Goal: Task Accomplishment & Management: Manage account settings

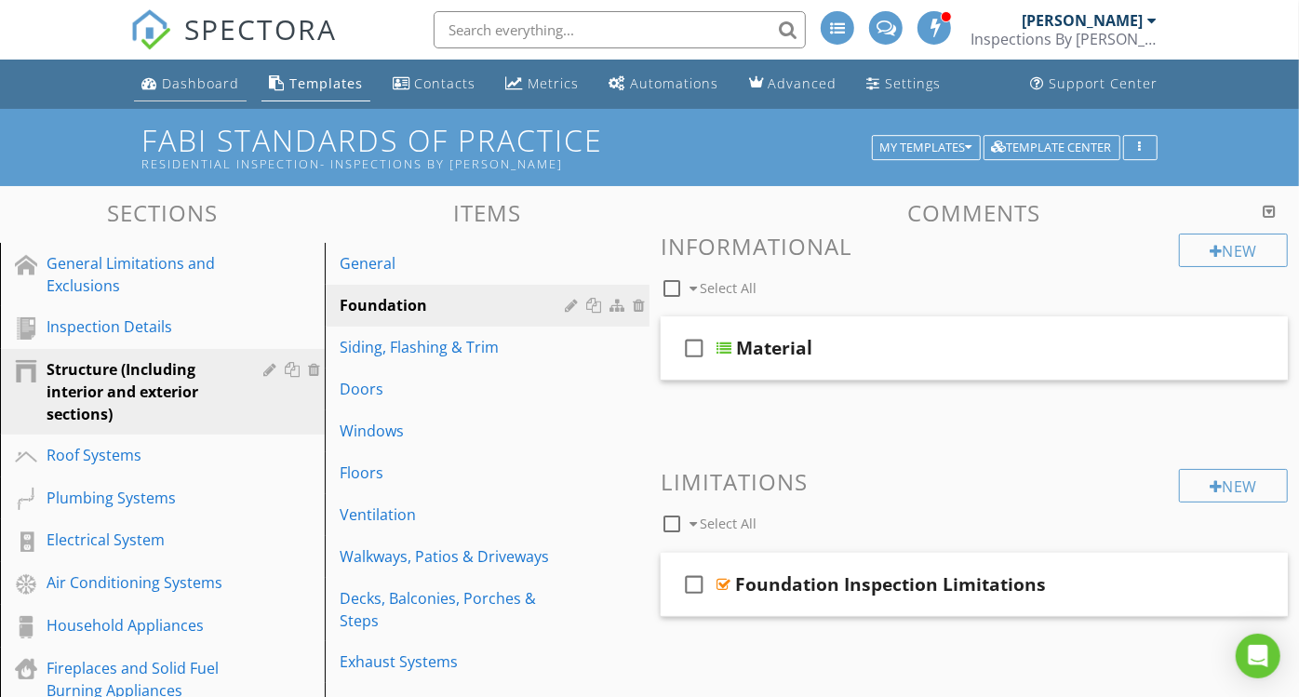
click at [182, 74] on div "Dashboard" at bounding box center [200, 83] width 77 height 18
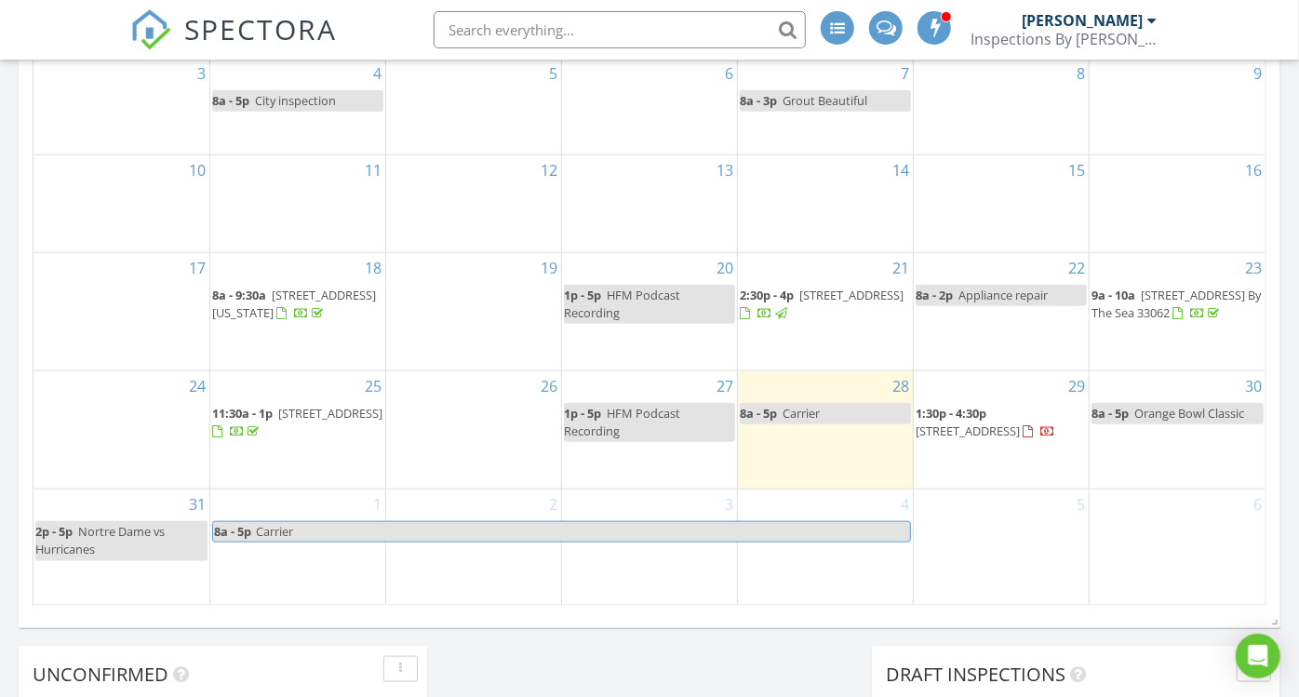
scroll to position [1117, 0]
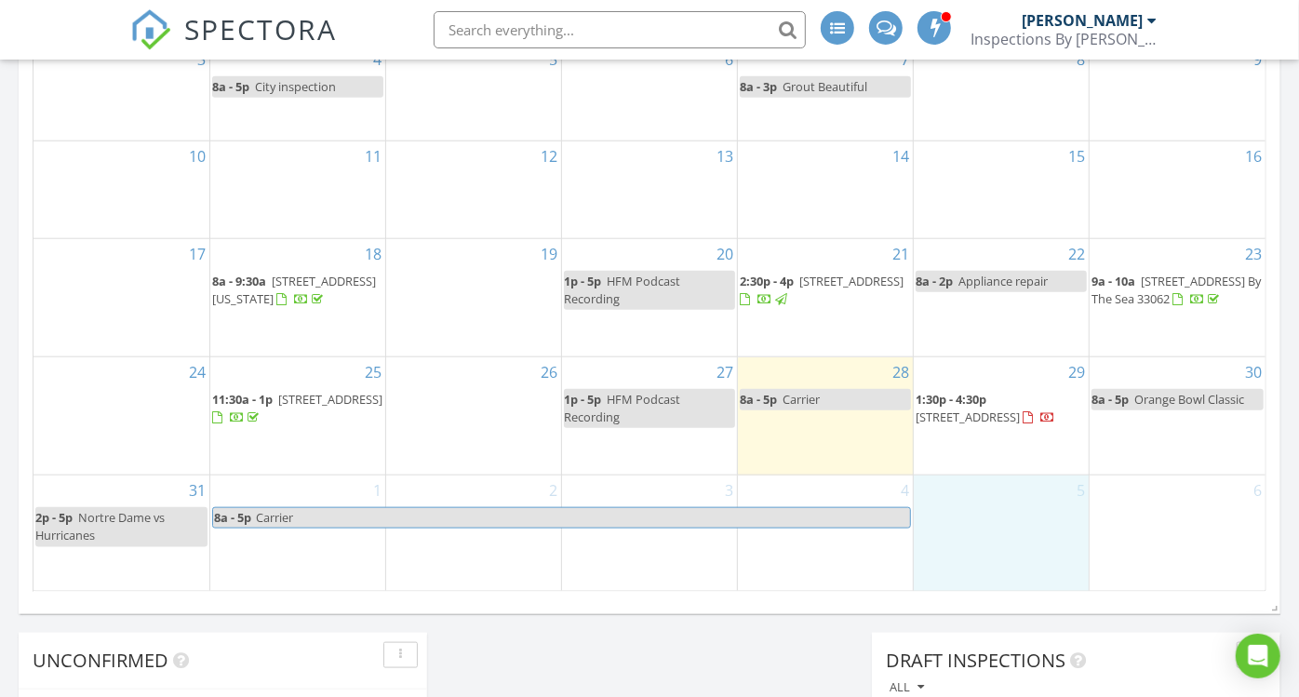
click at [1047, 520] on div "5" at bounding box center [1001, 533] width 175 height 115
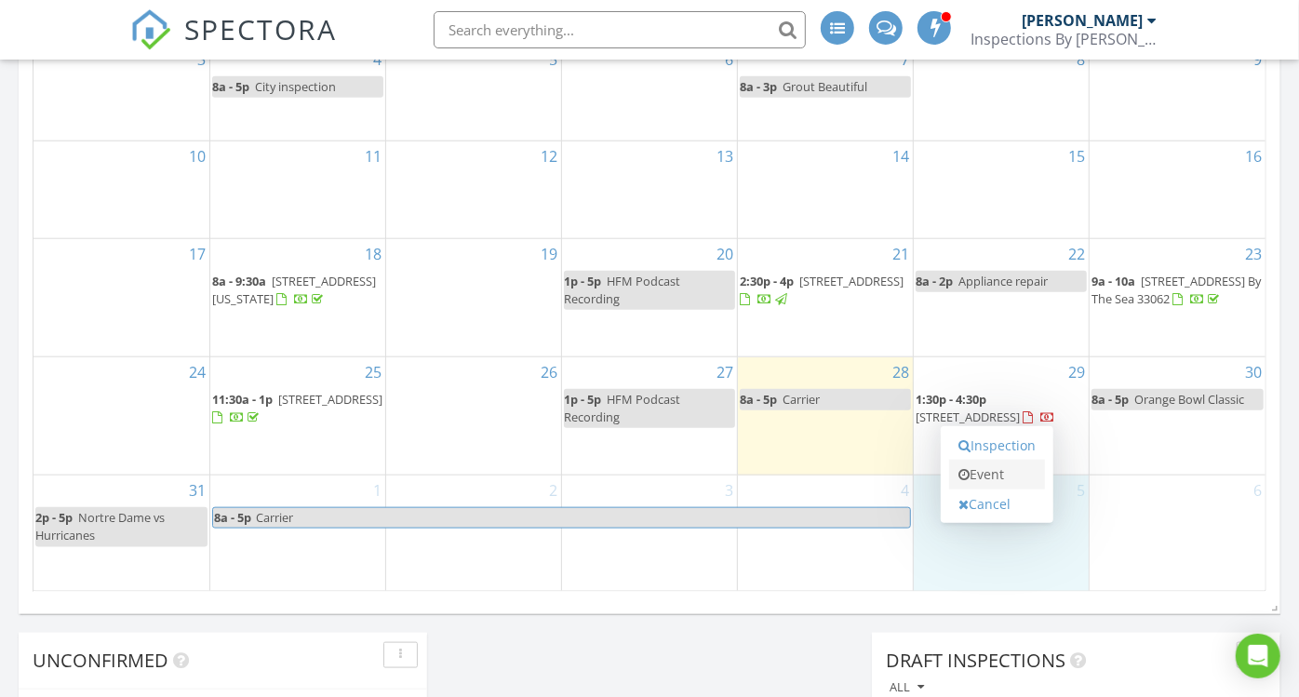
click at [981, 467] on link "Event" at bounding box center [997, 475] width 96 height 30
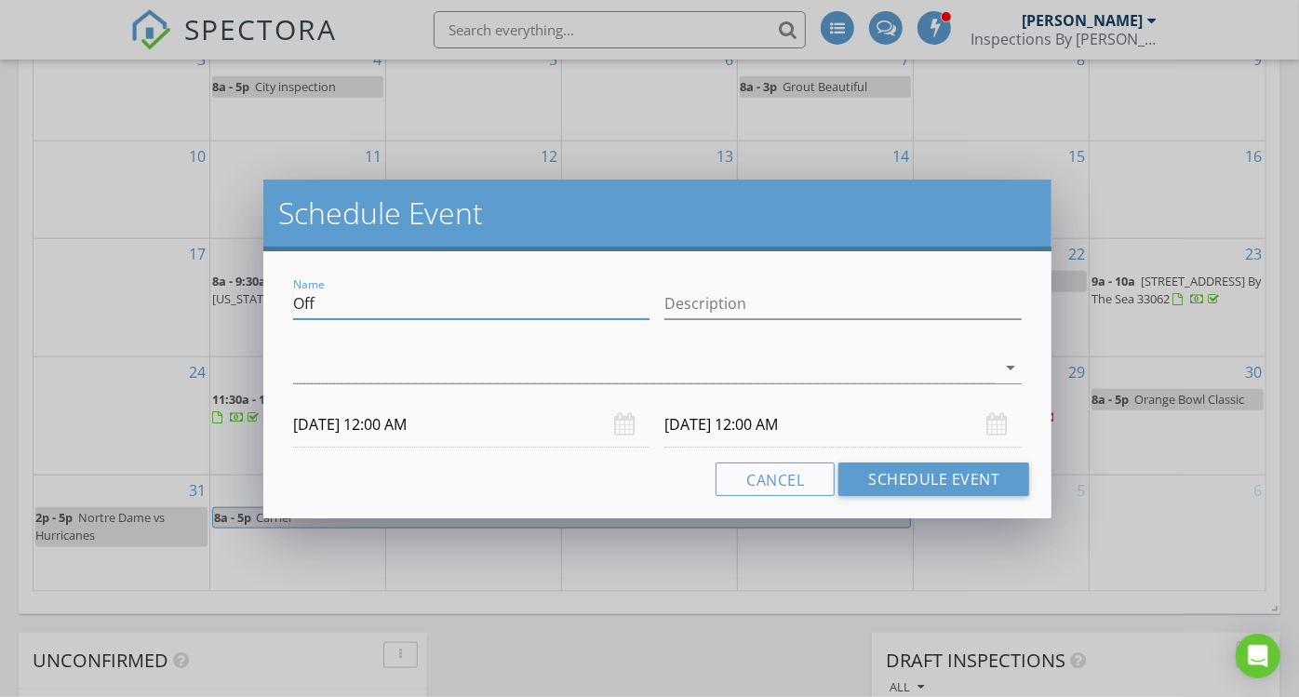
click at [407, 316] on input "Off" at bounding box center [471, 304] width 357 height 31
type input "O"
type input "Quest"
click at [665, 356] on div at bounding box center [645, 368] width 704 height 31
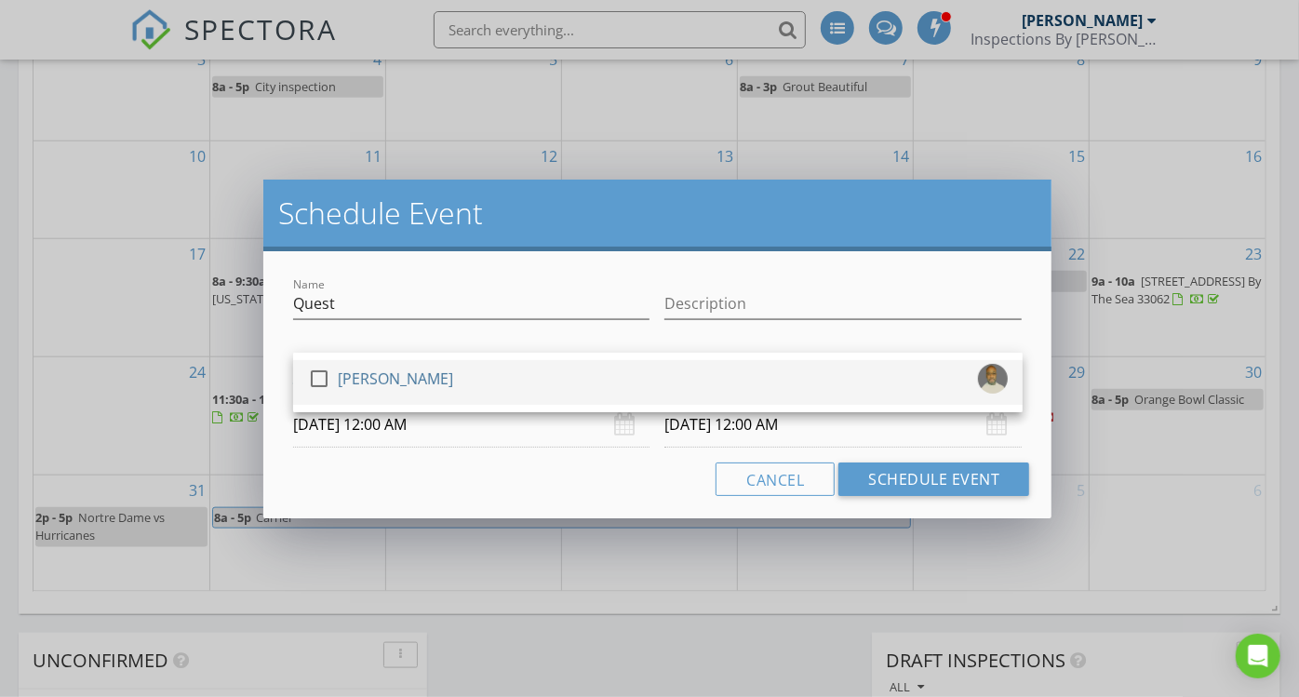
click at [315, 371] on div at bounding box center [319, 379] width 32 height 32
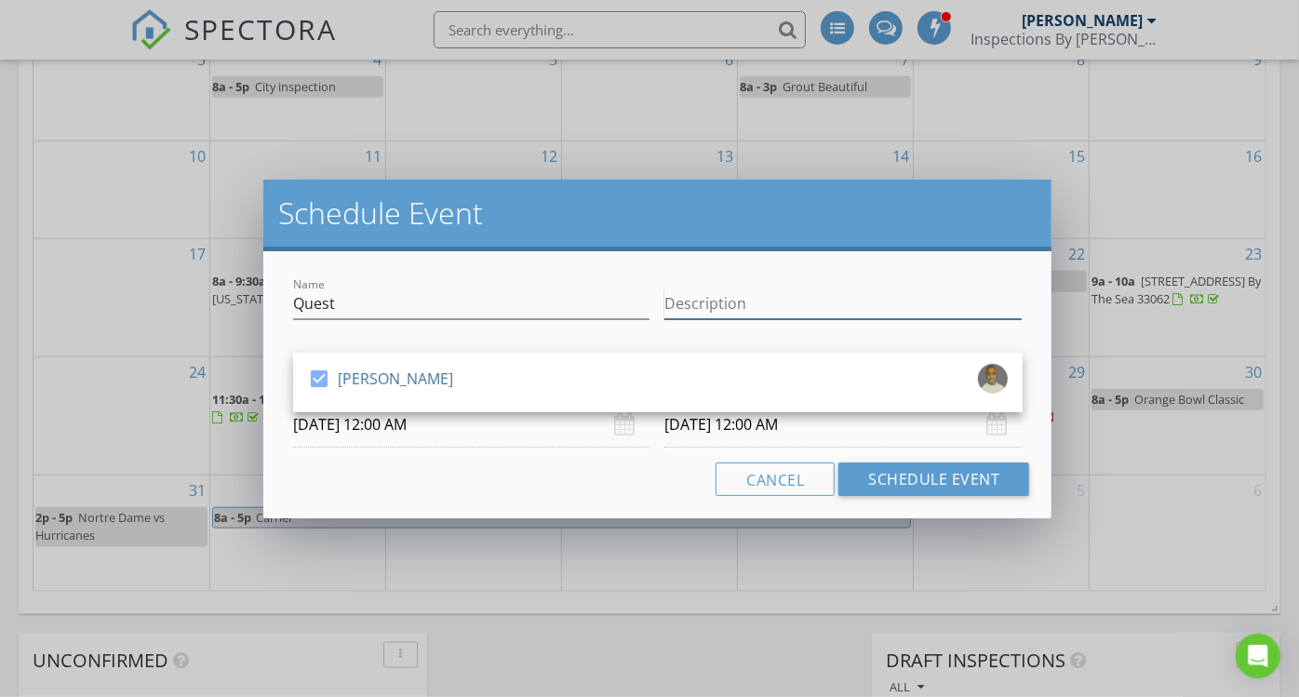
click at [706, 303] on input "Description" at bounding box center [843, 304] width 357 height 31
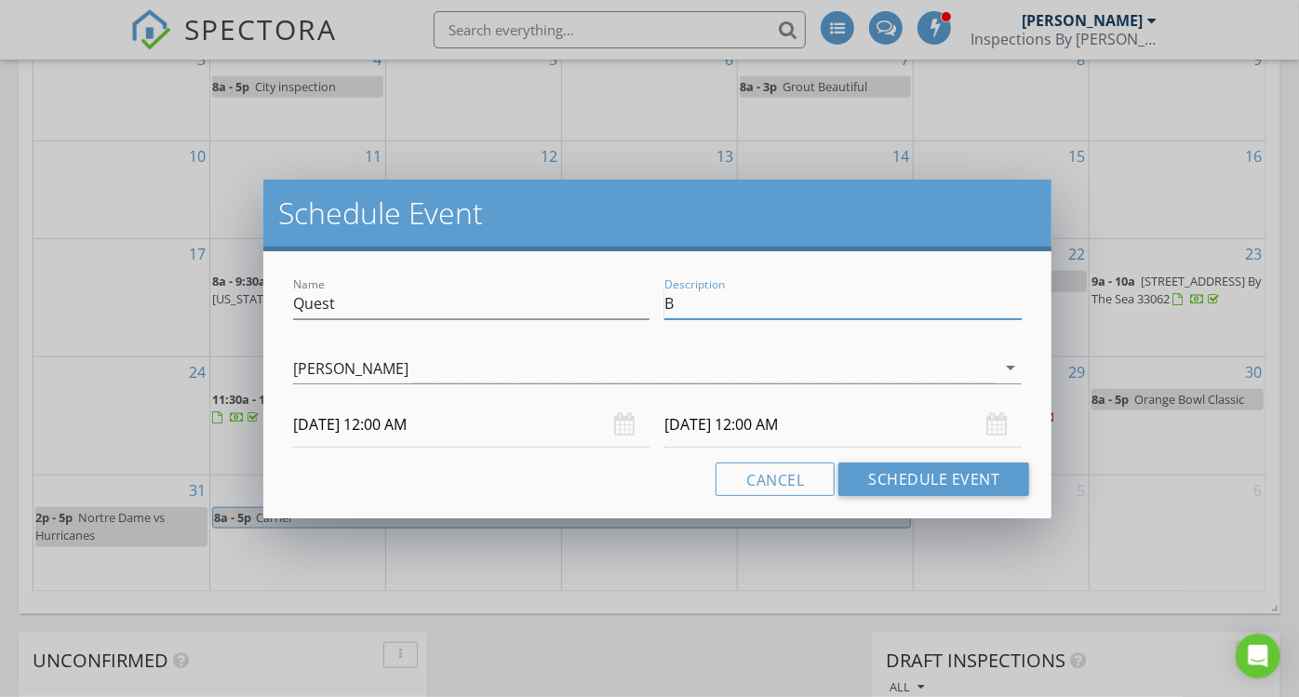
type input "B"
click at [360, 301] on input "Quest" at bounding box center [471, 304] width 357 height 31
type input "Quest Diagnostics"
click at [683, 303] on input "B" at bounding box center [843, 304] width 357 height 31
type input "Blood"
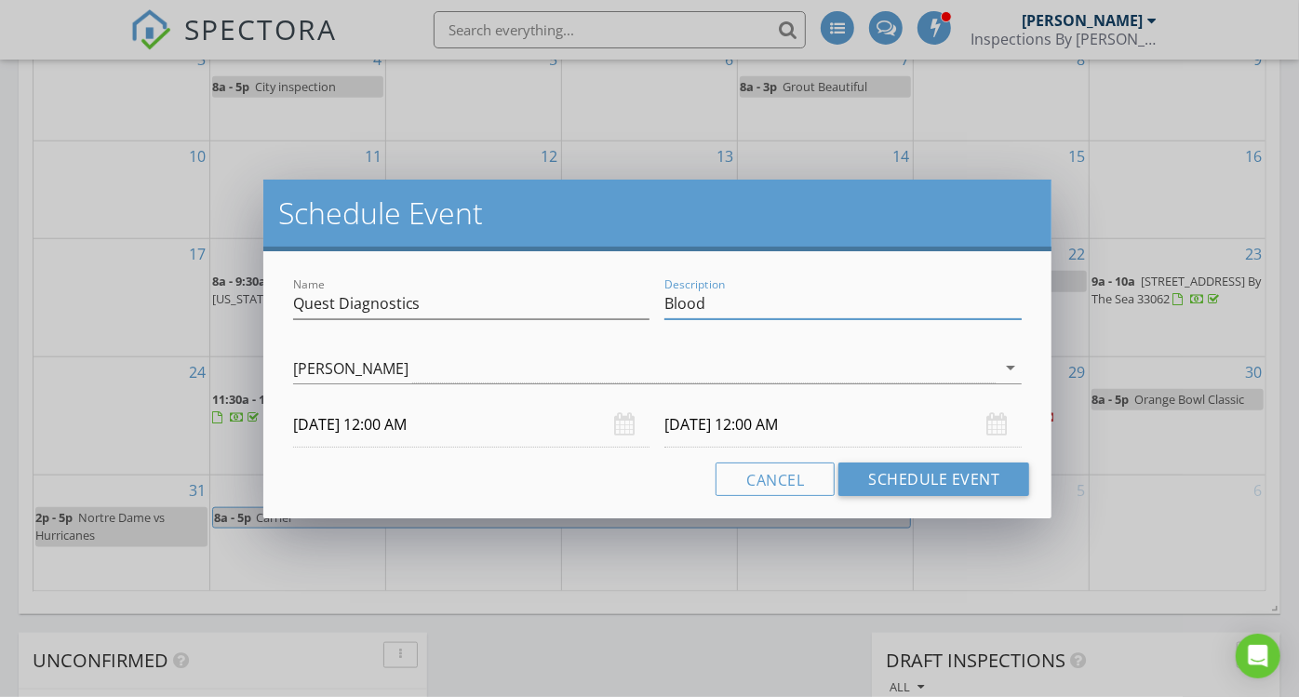
click at [386, 419] on input "09/05/2025 12:00 AM" at bounding box center [471, 425] width 357 height 46
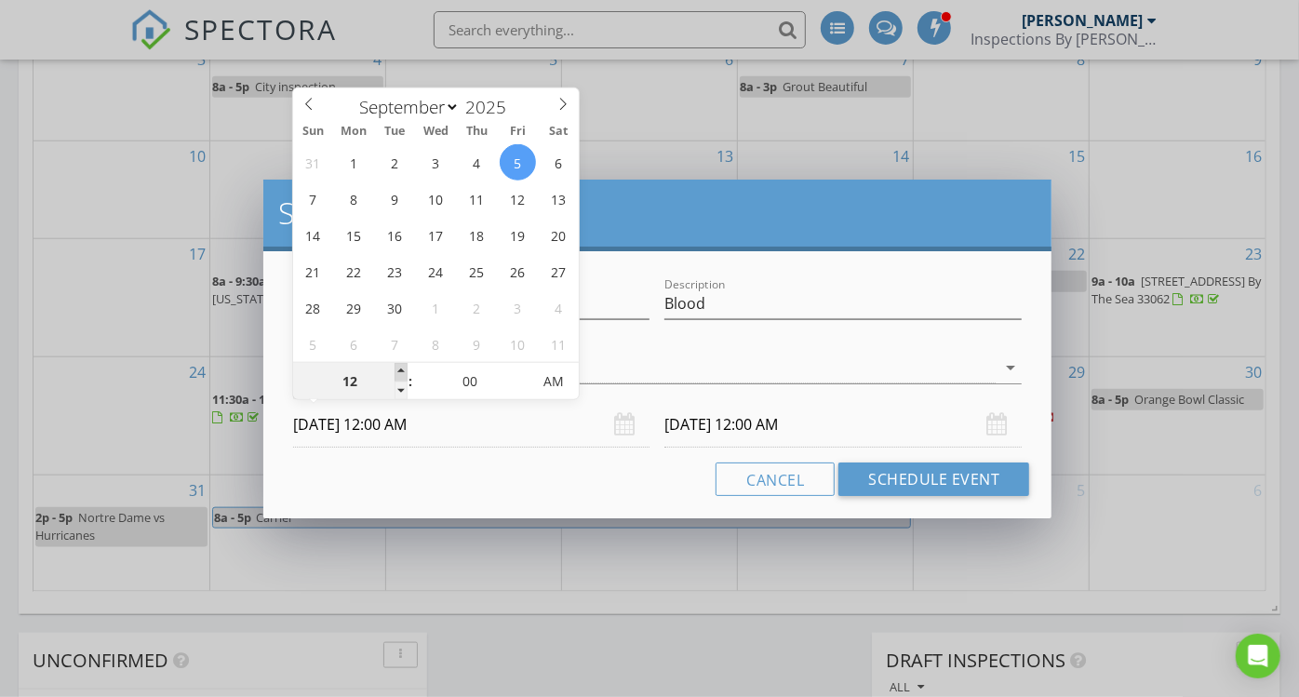
type input "01"
type input "09/05/2025 1:00 AM"
click at [397, 366] on span at bounding box center [401, 372] width 13 height 19
type input "02"
type input "09/05/2025 2:00 AM"
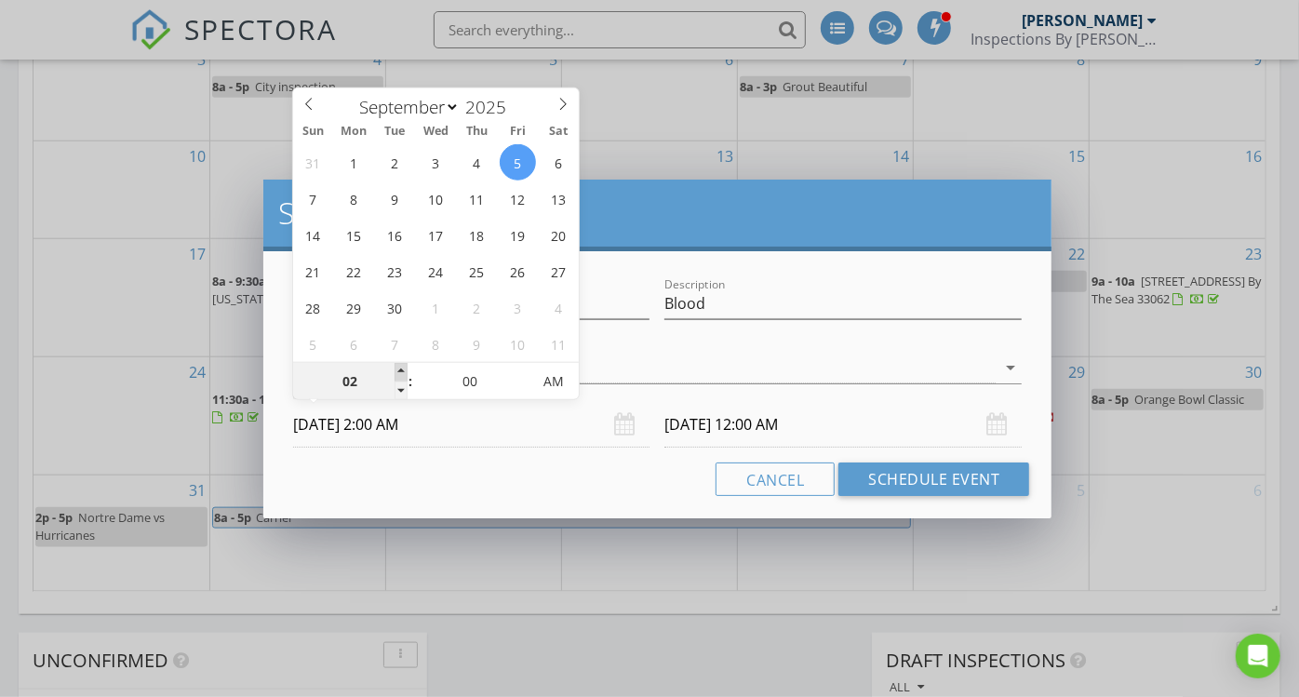
click at [397, 366] on span at bounding box center [401, 372] width 13 height 19
type input "03"
type input "09/05/2025 3:00 AM"
click at [397, 366] on span at bounding box center [401, 372] width 13 height 19
type input "09/06/2025 3:00 AM"
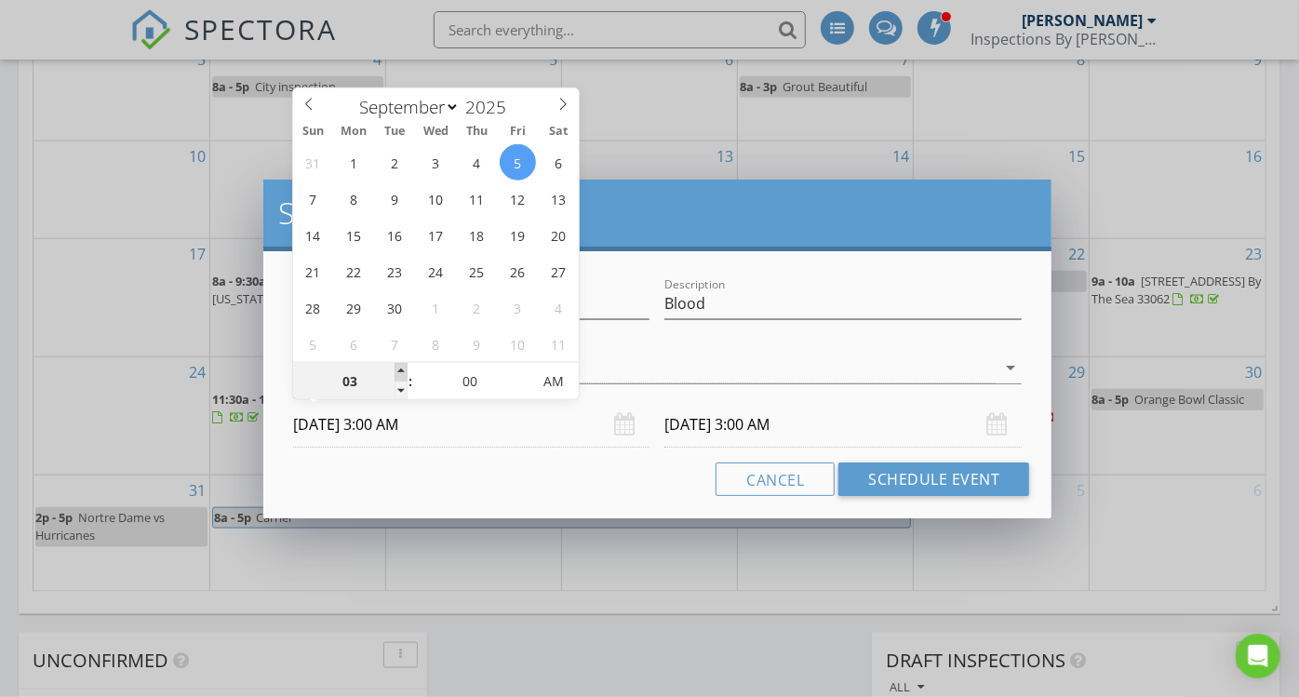
type input "04"
type input "09/05/2025 4:00 AM"
click at [397, 366] on span at bounding box center [401, 372] width 13 height 19
type input "05"
type input "09/05/2025 5:00 AM"
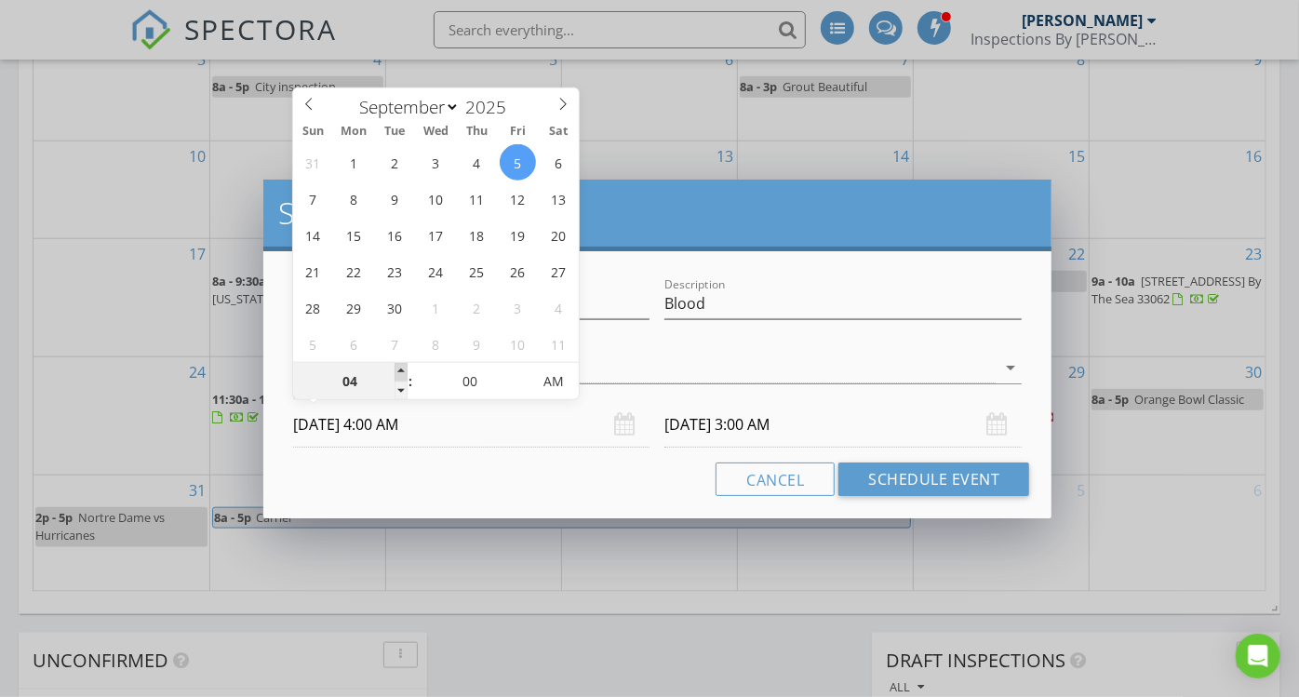
type input "09/06/2025 4:00 AM"
click at [397, 366] on span at bounding box center [401, 372] width 13 height 19
type input "06"
type input "09/05/2025 6:00 AM"
click at [397, 366] on span at bounding box center [401, 372] width 13 height 19
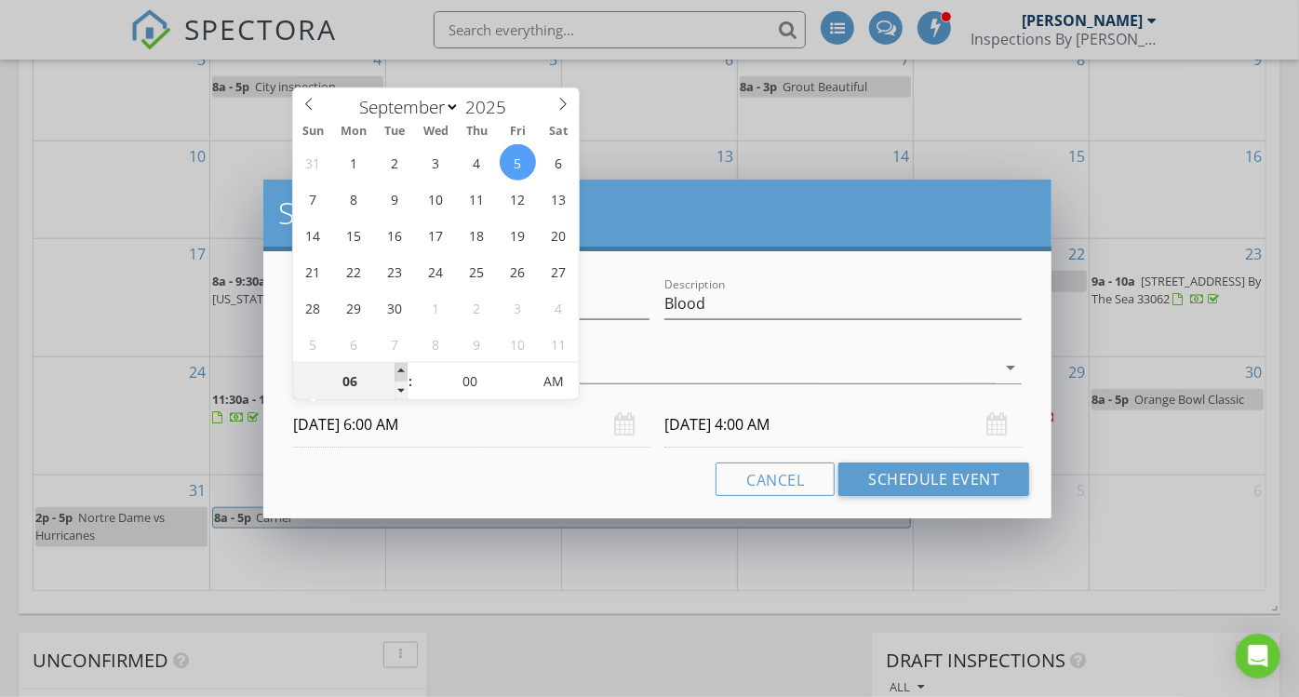
type input "07"
type input "09/05/2025 7:00 AM"
click at [397, 366] on span at bounding box center [401, 372] width 13 height 19
type input "07"
type input "09/06/2025 7:00 AM"
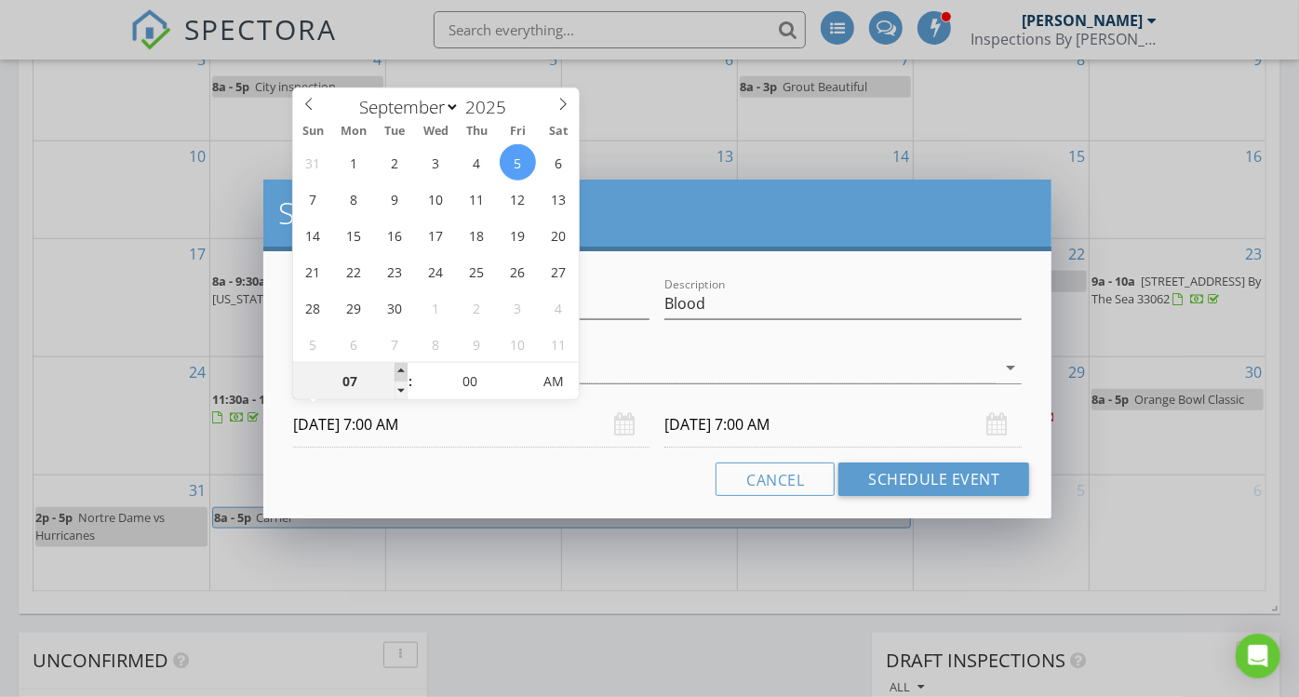
type input "08"
type input "09/05/2025 8:00 AM"
click at [397, 366] on span at bounding box center [401, 372] width 13 height 19
type input "08"
type input "09/06/2025 8:00 AM"
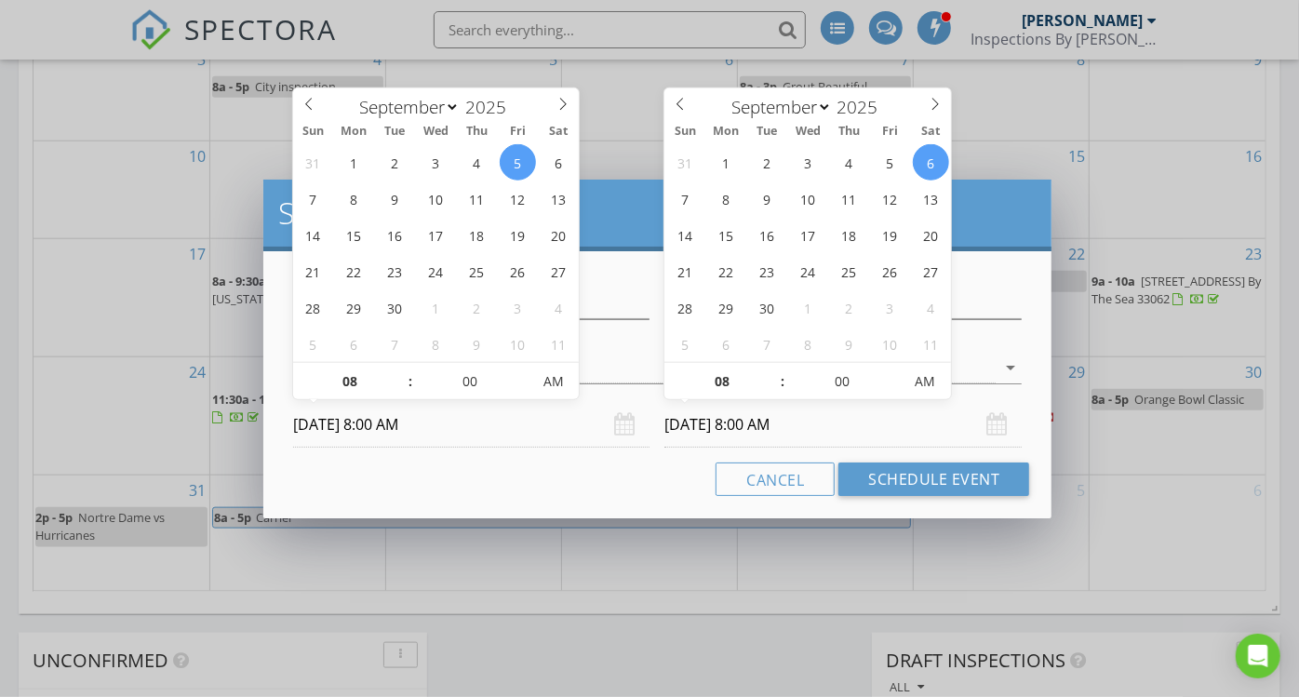
click at [768, 427] on input "09/06/2025 8:00 AM" at bounding box center [843, 425] width 357 height 46
type input "09"
type input "09/06/2025 9:00 AM"
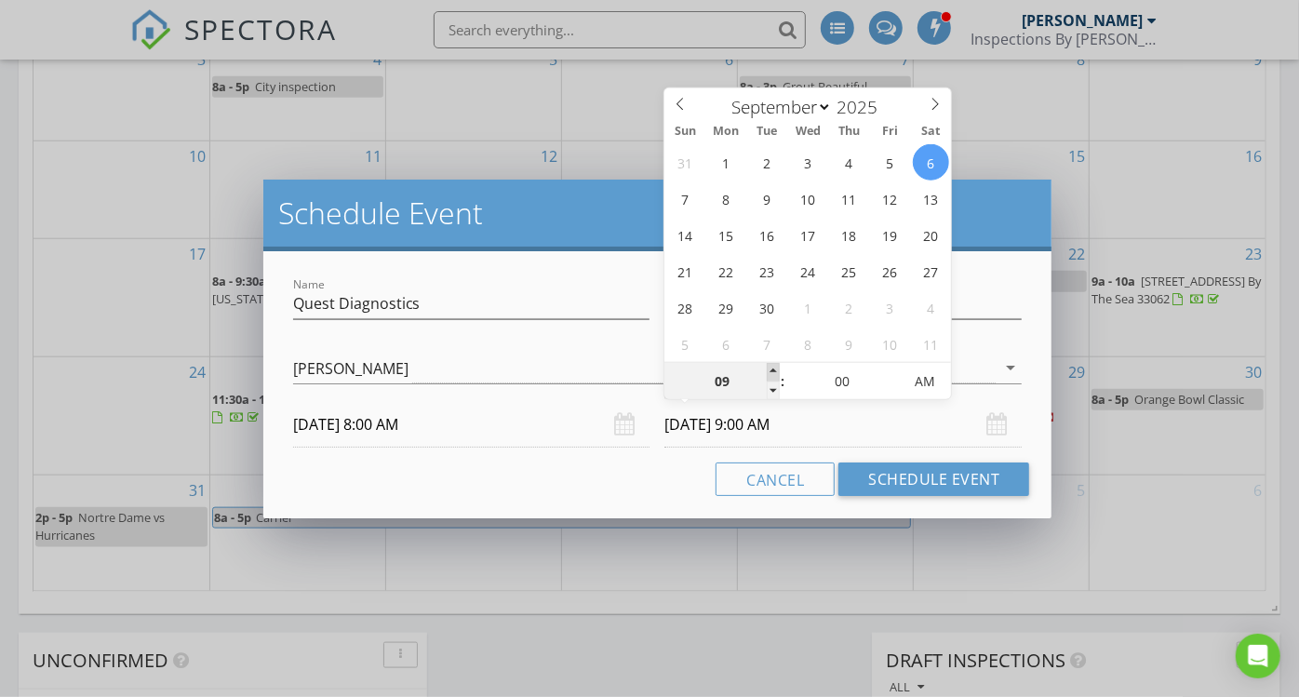
click at [775, 370] on span at bounding box center [773, 372] width 13 height 19
type input "10"
click at [775, 370] on span at bounding box center [773, 372] width 13 height 19
type input "09/05/2025 10:00 AM"
type input "11"
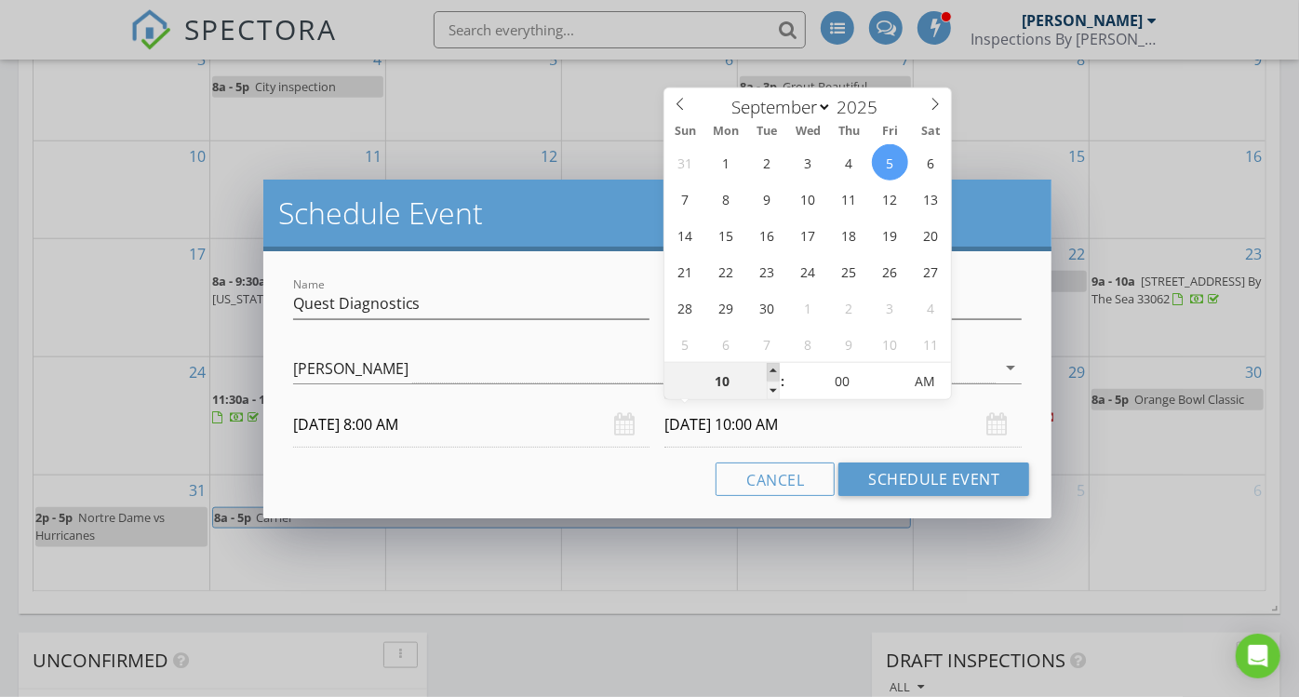
type input "09/05/2025 11:00 AM"
click at [772, 367] on span at bounding box center [773, 372] width 13 height 19
type input "12"
type input "09/05/2025 12:00 PM"
click at [772, 367] on span at bounding box center [773, 372] width 13 height 19
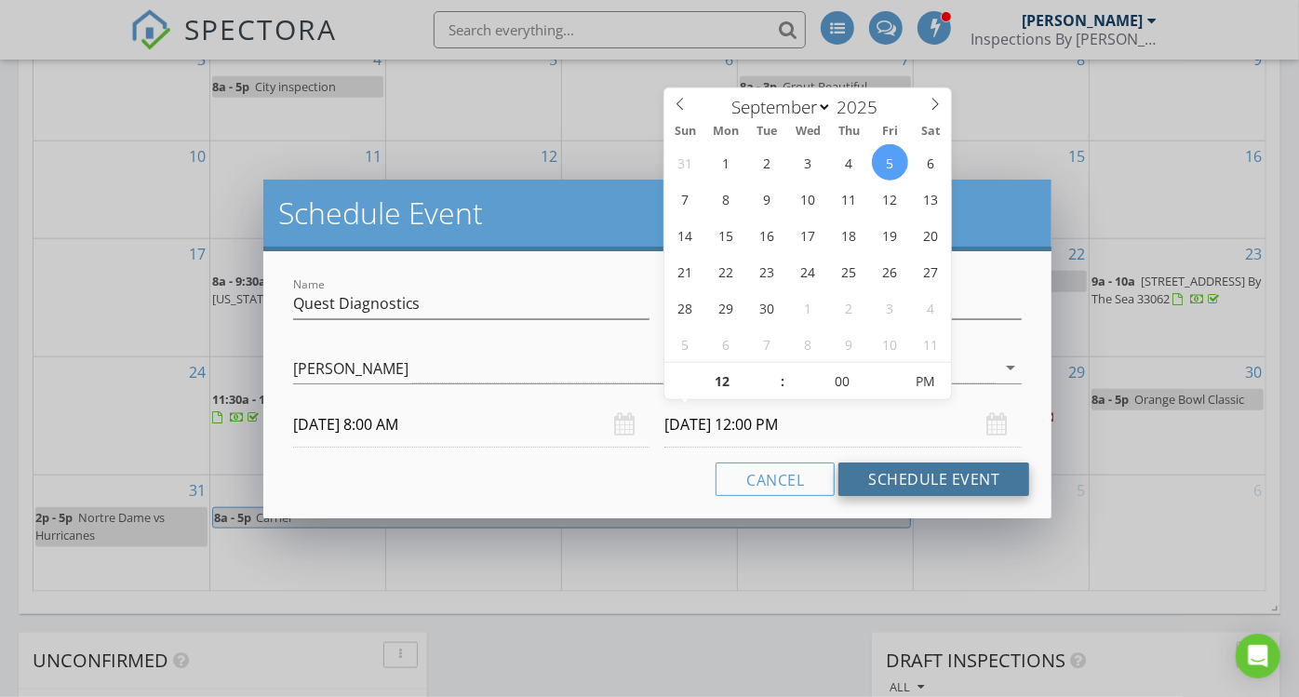
click at [908, 473] on button "Schedule Event" at bounding box center [934, 480] width 191 height 34
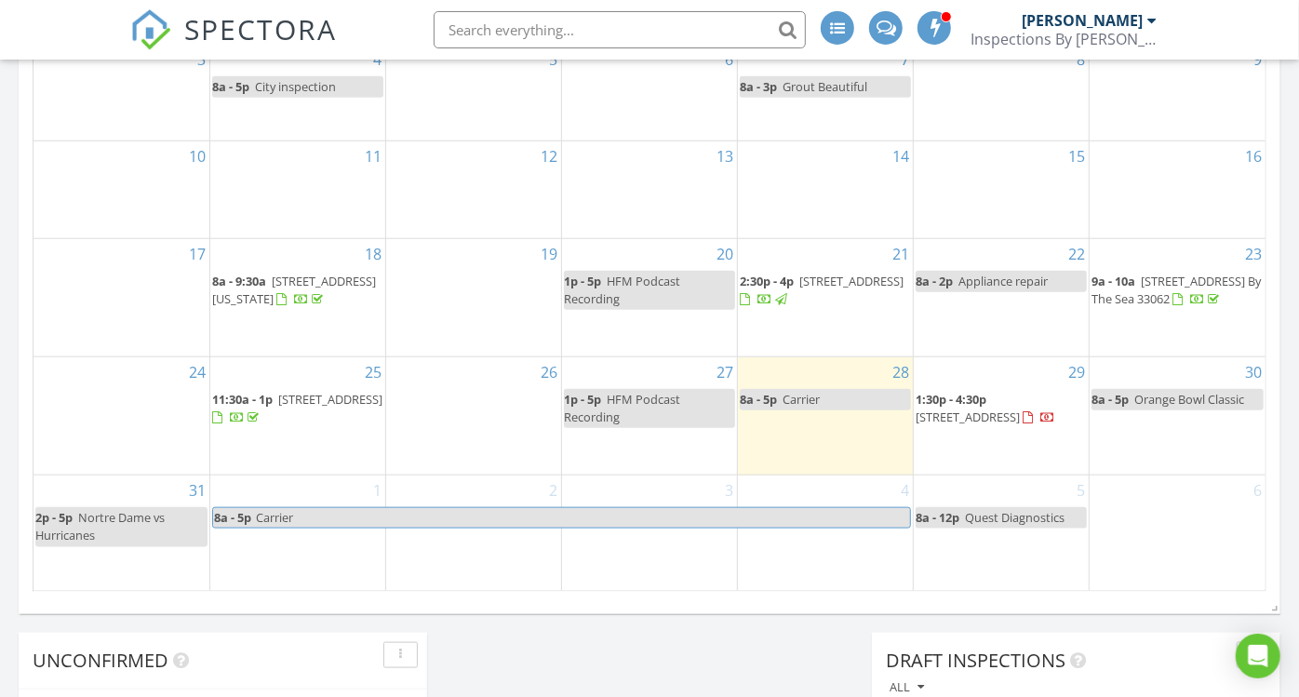
scroll to position [0, 0]
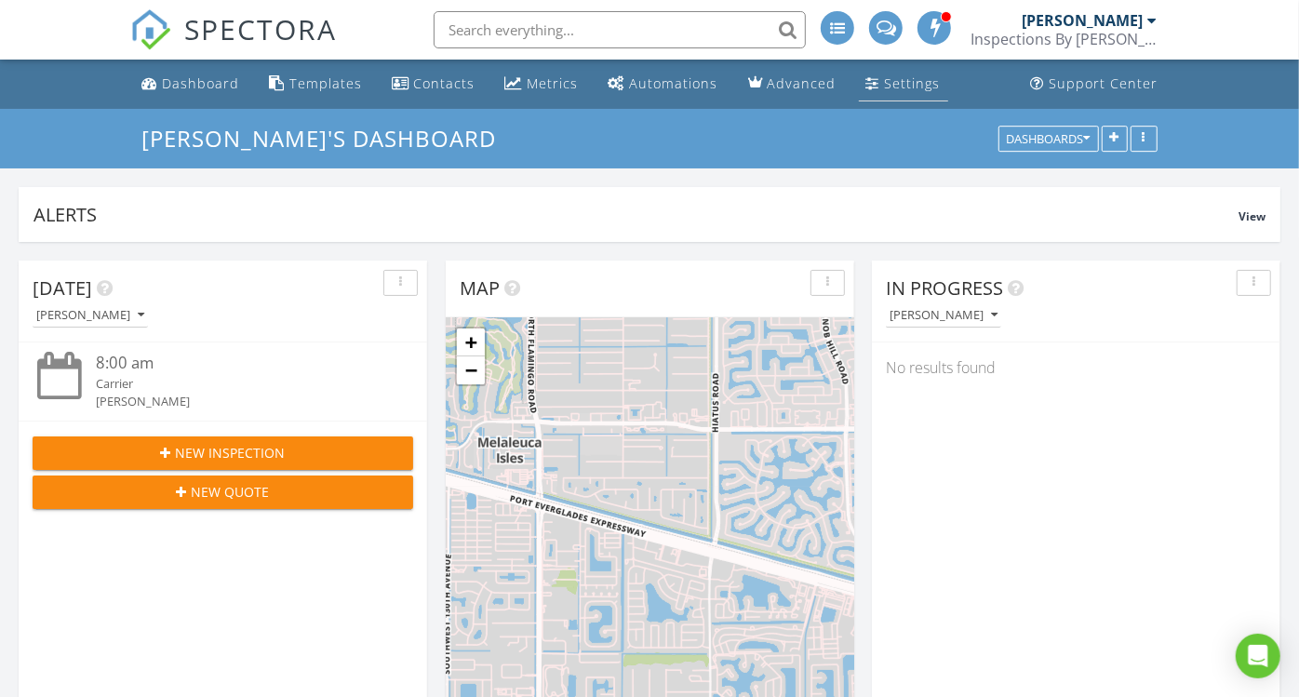
click at [901, 84] on div "Settings" at bounding box center [913, 83] width 56 height 18
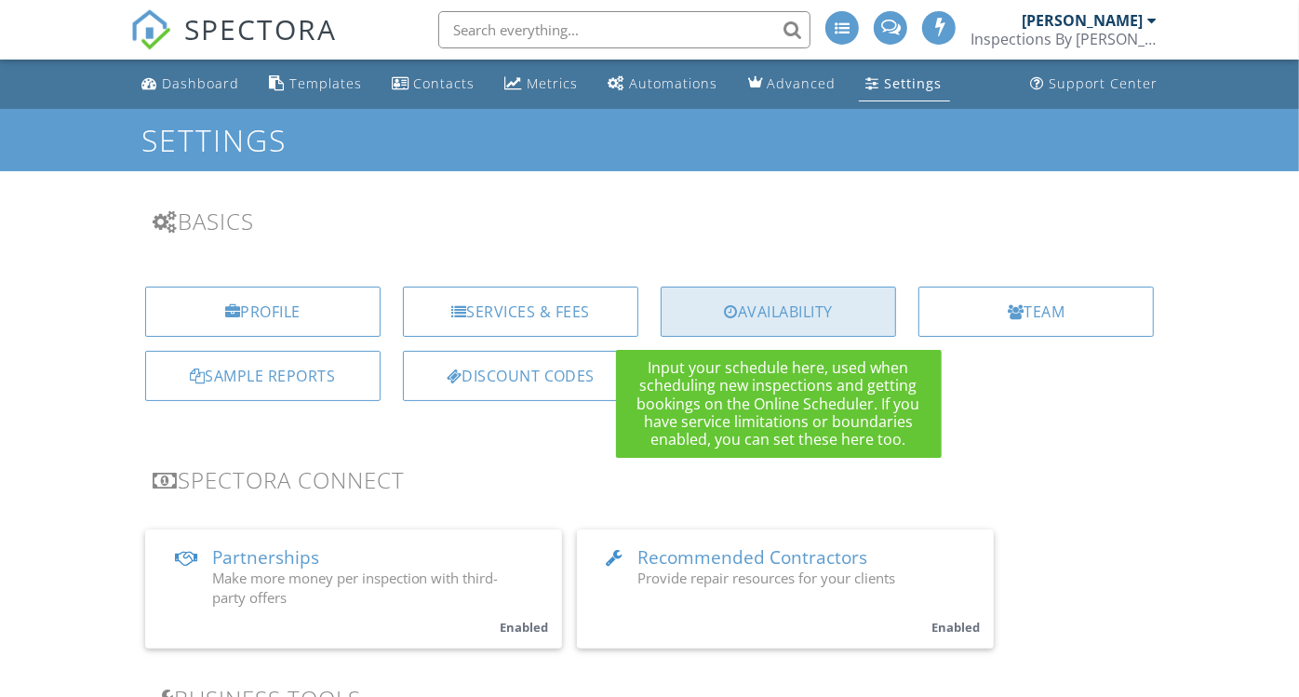
click at [764, 312] on div "Availability" at bounding box center [778, 312] width 235 height 50
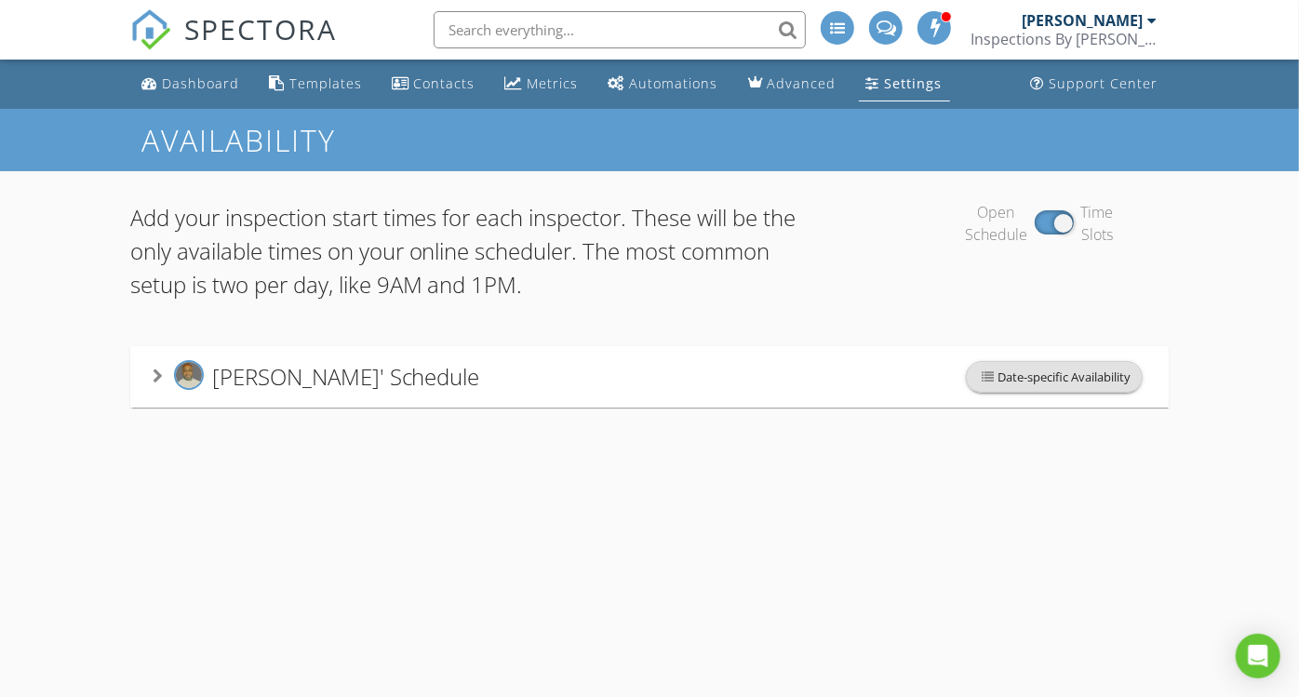
click at [1069, 377] on span "Date-specific Availability" at bounding box center [1054, 377] width 175 height 30
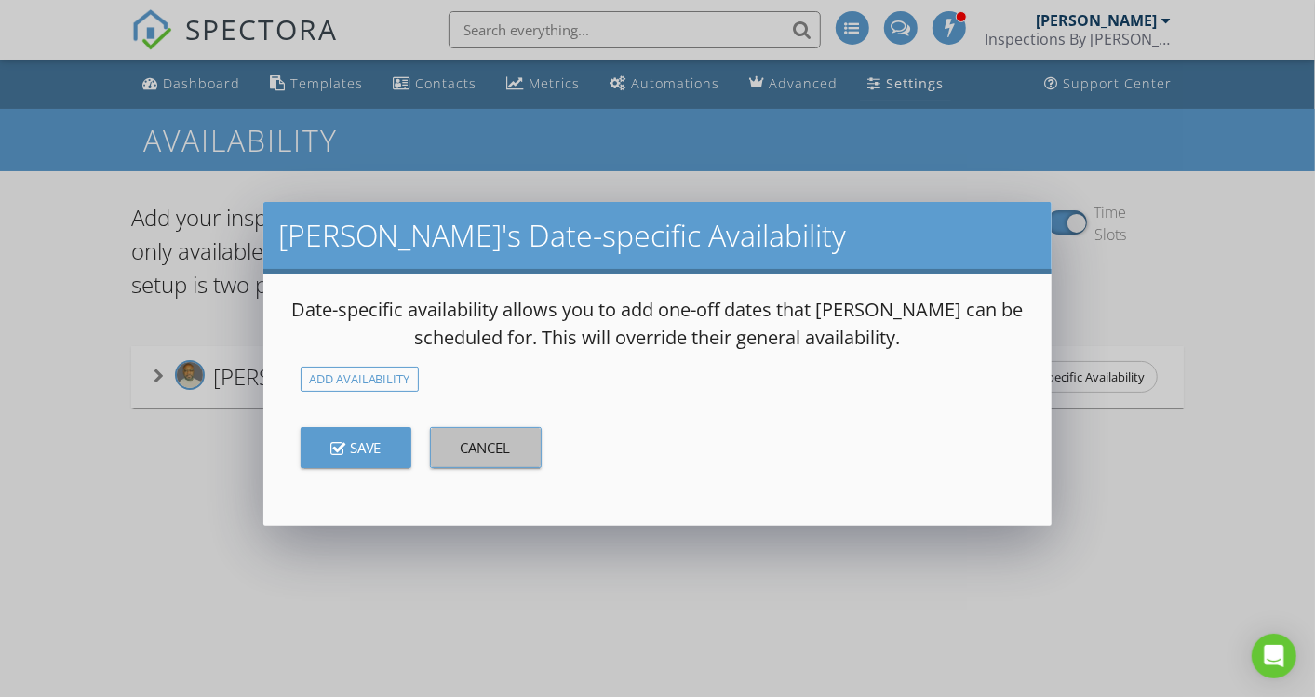
click at [517, 449] on button "Cancel" at bounding box center [486, 447] width 112 height 41
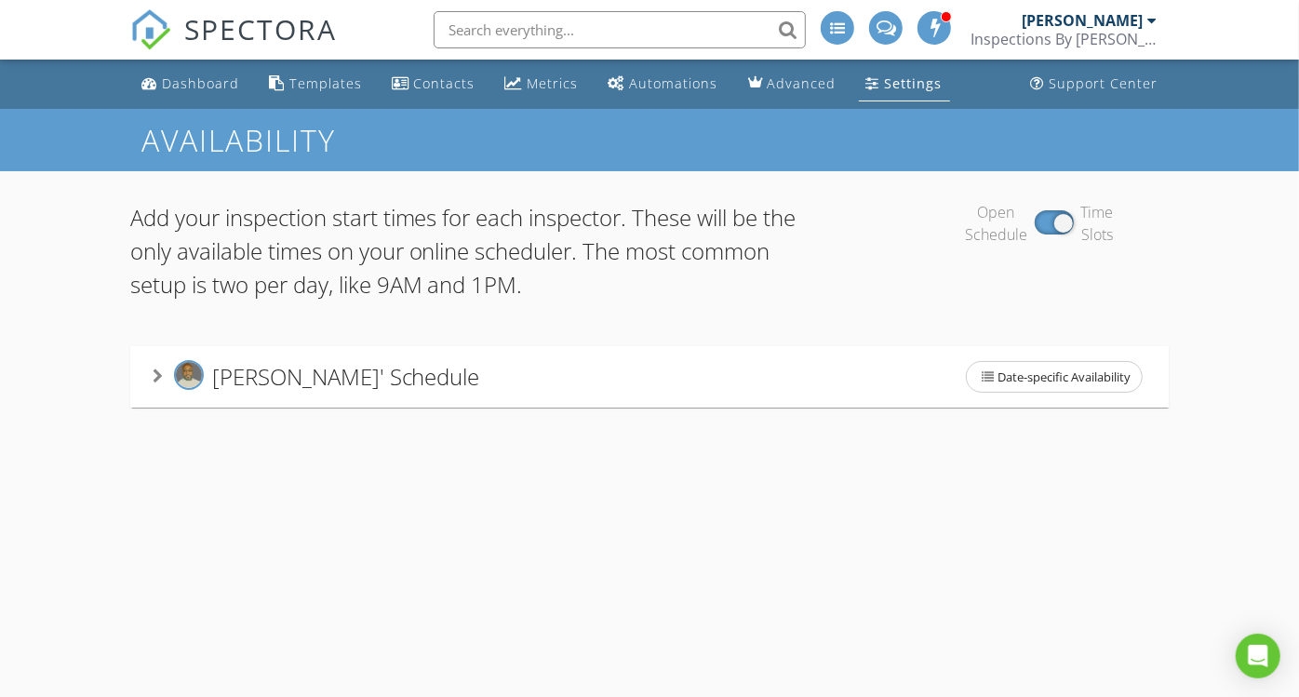
click at [593, 363] on div "Shawn Woods' Schedule Date-specific Availability" at bounding box center [650, 376] width 995 height 39
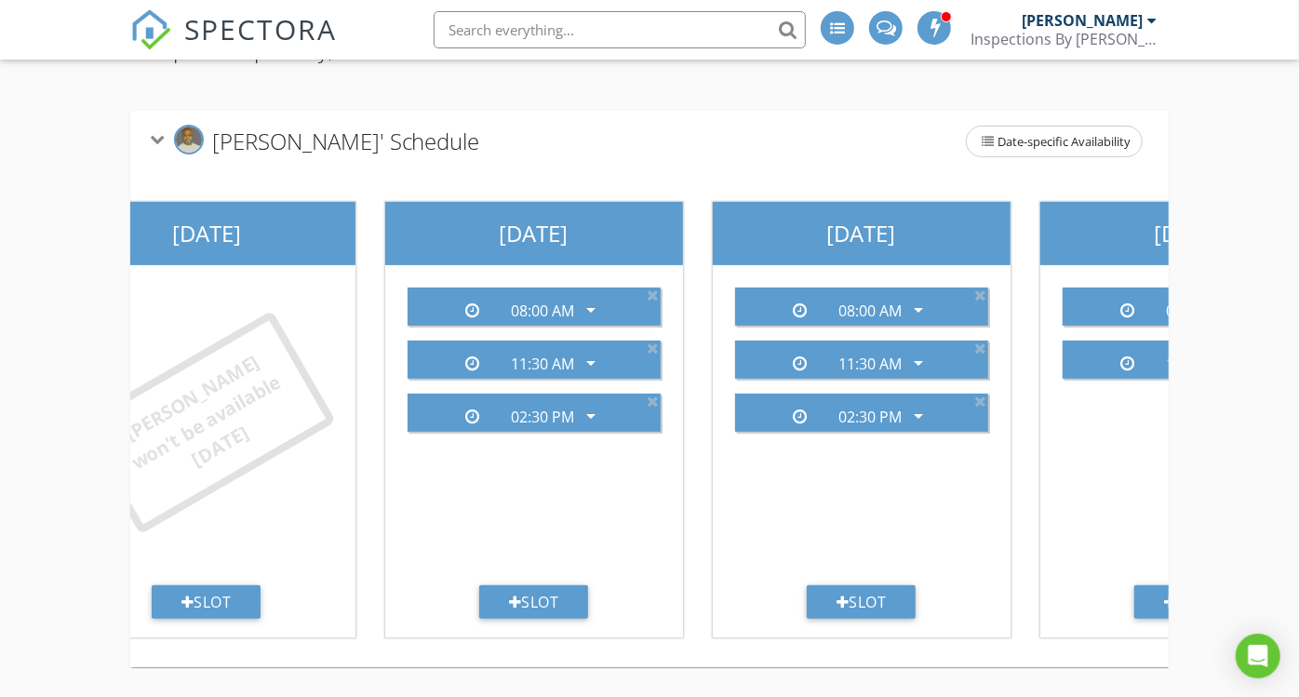
scroll to position [0, 17]
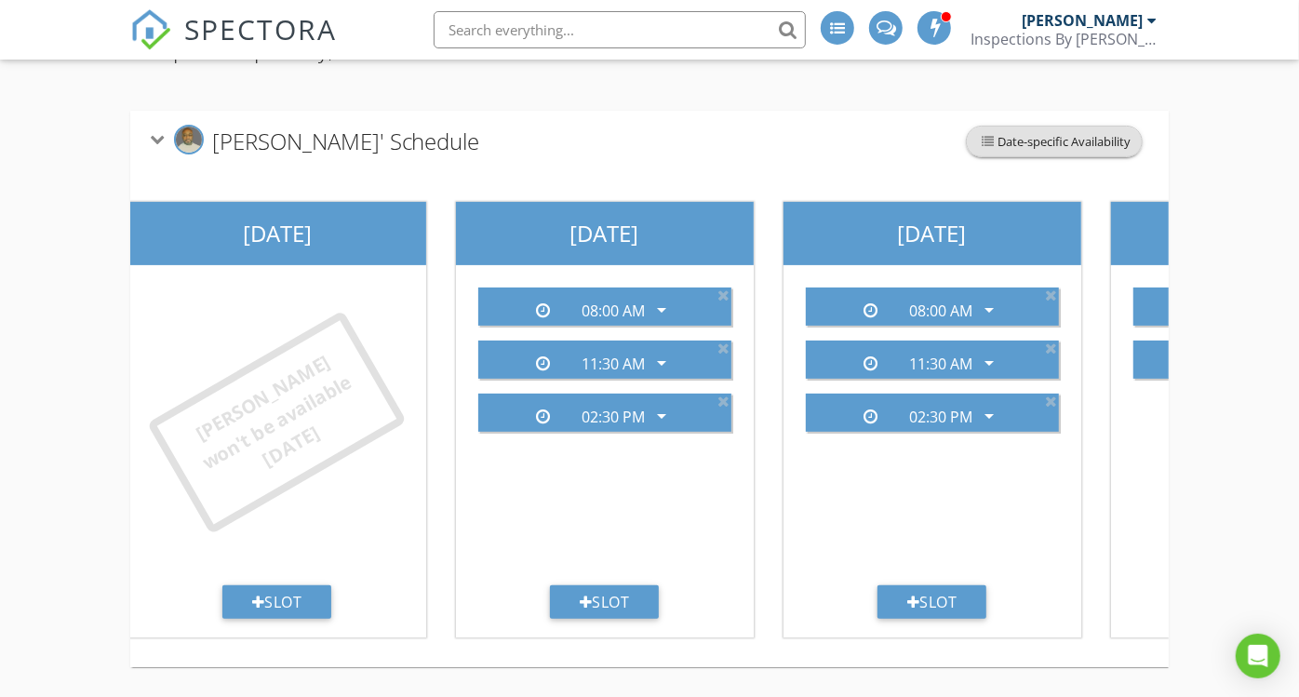
click at [1077, 130] on span "Date-specific Availability" at bounding box center [1054, 142] width 175 height 30
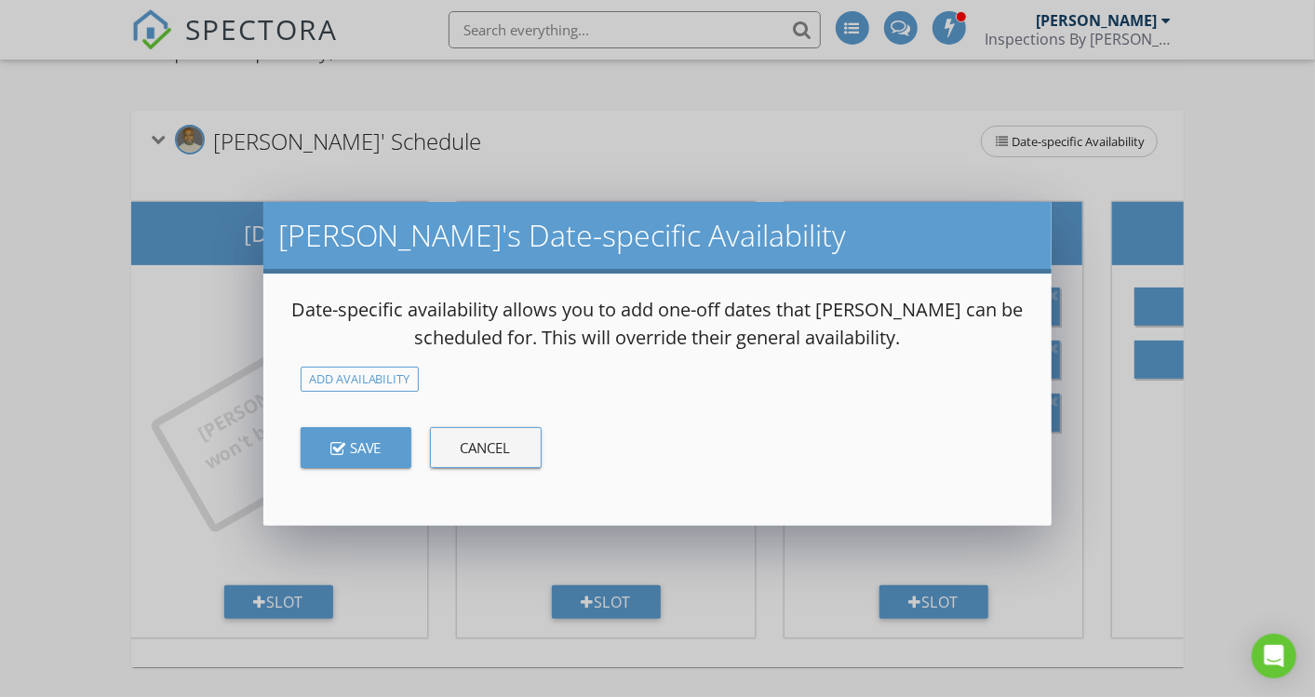
click at [398, 365] on div "Date-specific availability allows you to add one-off dates that Shawn can be sc…" at bounding box center [657, 400] width 789 height 252
drag, startPoint x: 398, startPoint y: 365, endPoint x: 481, endPoint y: 393, distance: 87.4
click at [481, 393] on div "Save Cancel" at bounding box center [658, 448] width 745 height 112
click at [386, 381] on div "Add Availability" at bounding box center [360, 379] width 118 height 25
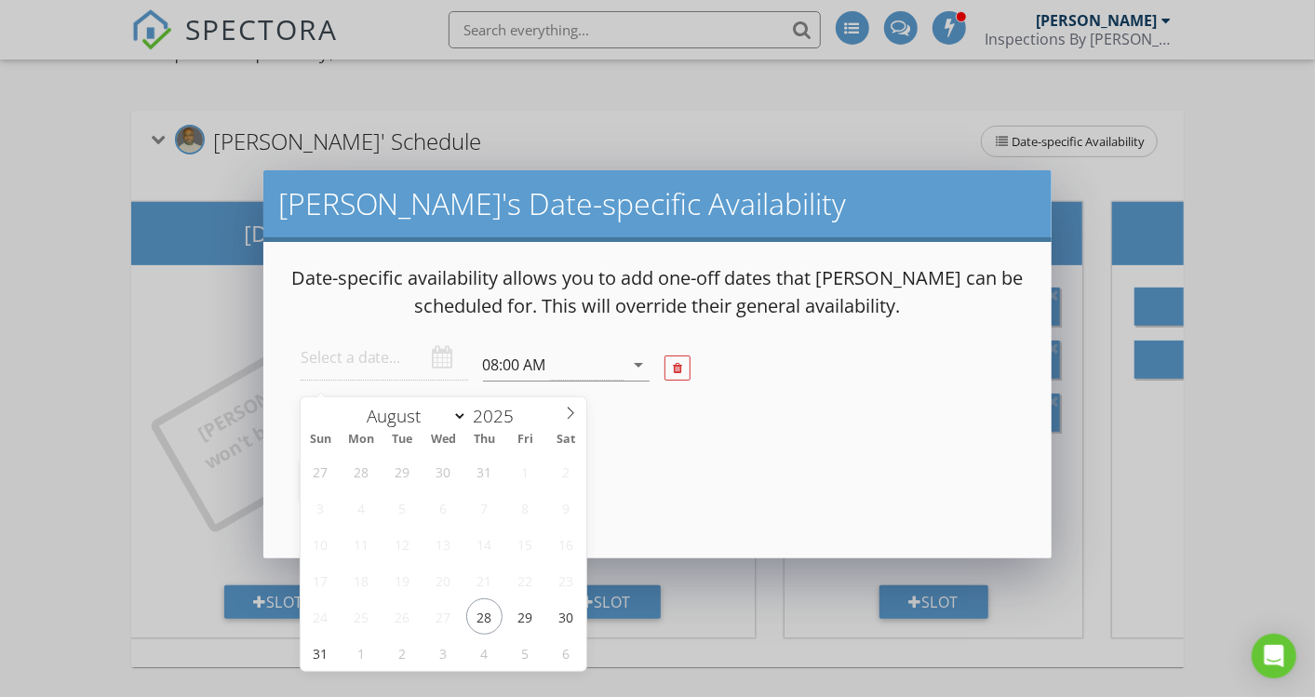
click at [420, 361] on input "text" at bounding box center [385, 358] width 168 height 46
type input "2025-08-29"
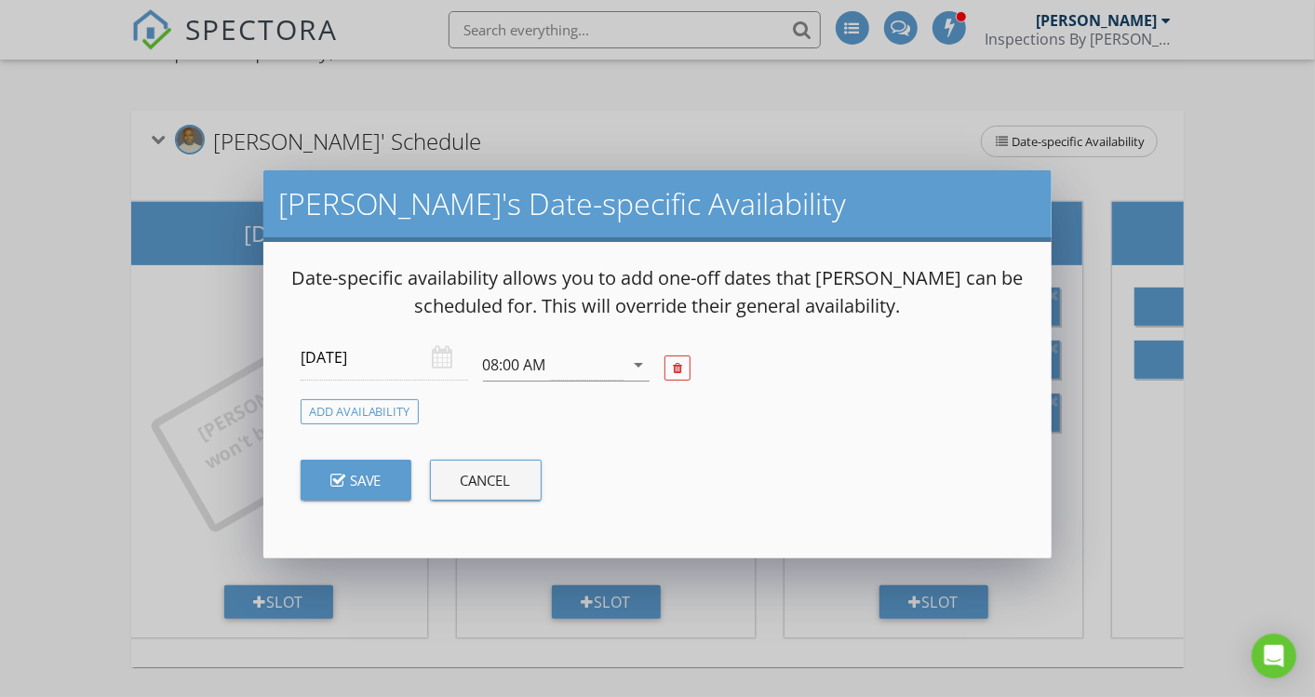
click at [375, 478] on div "Save" at bounding box center [355, 479] width 51 height 21
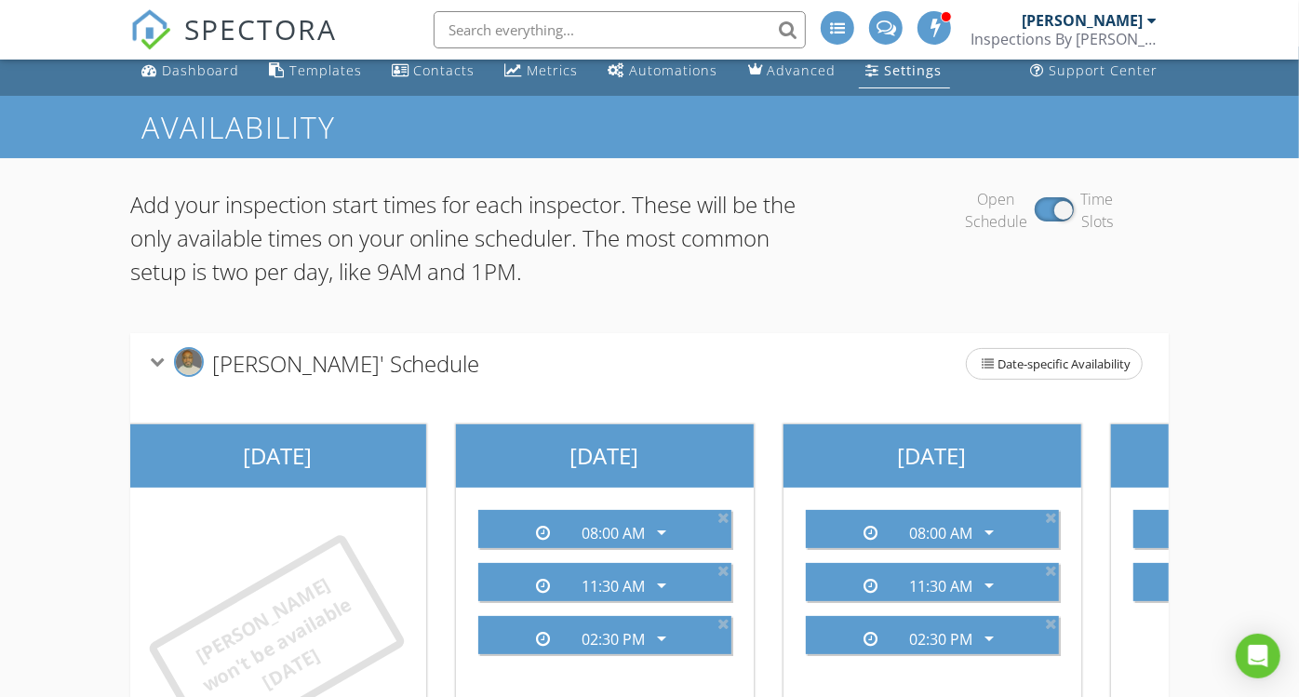
scroll to position [0, 0]
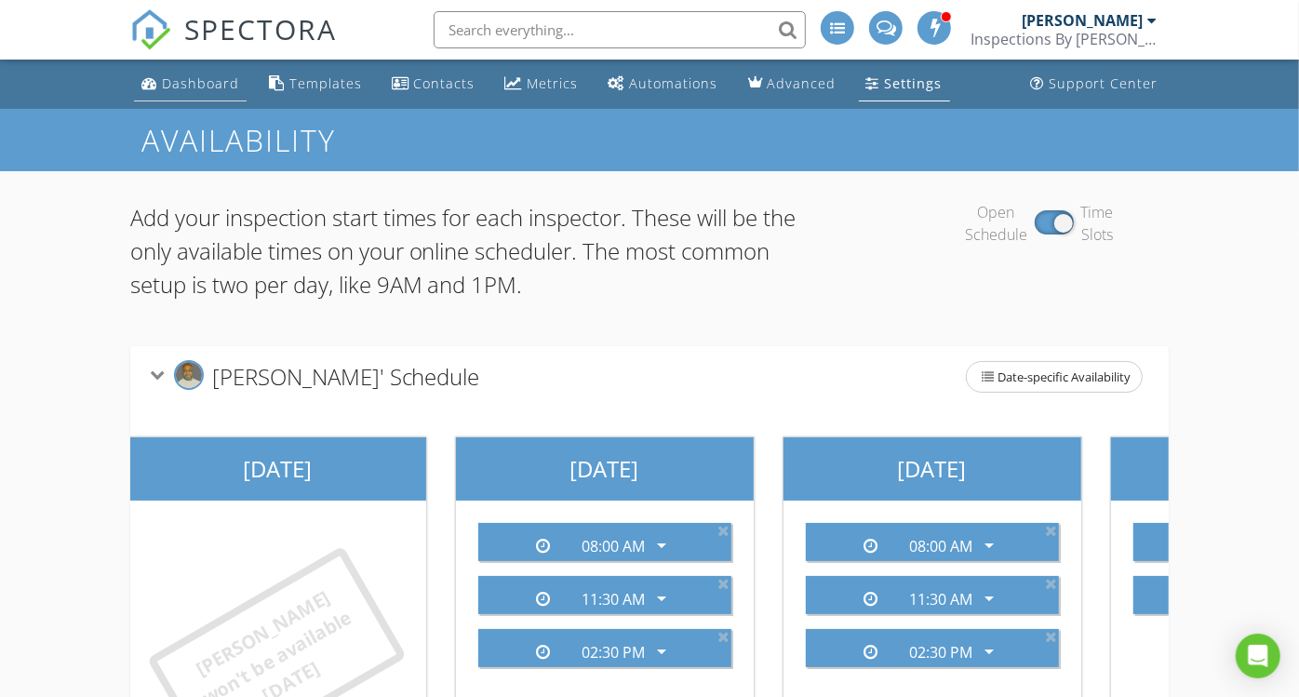
click at [196, 81] on div "Dashboard" at bounding box center [200, 83] width 77 height 18
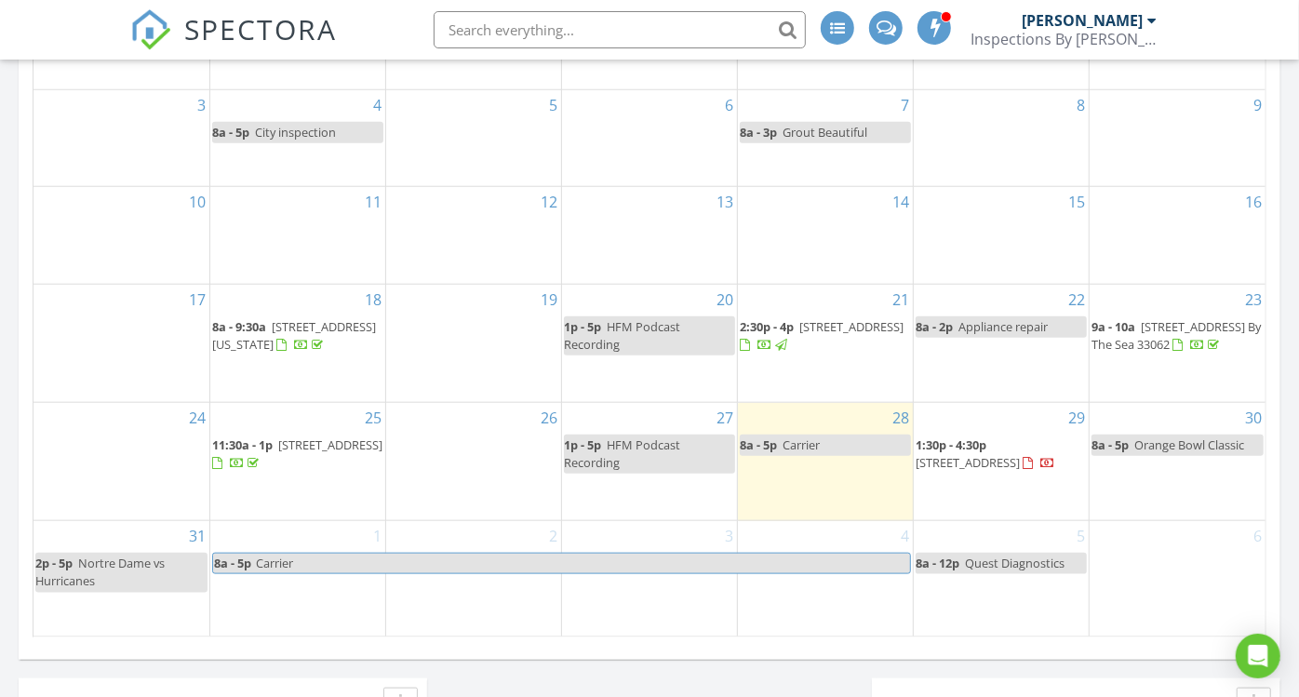
scroll to position [1075, 0]
